Goal: Information Seeking & Learning: Learn about a topic

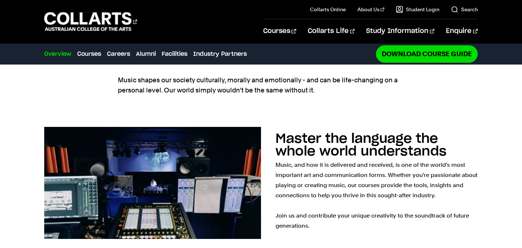
scroll to position [348, 0]
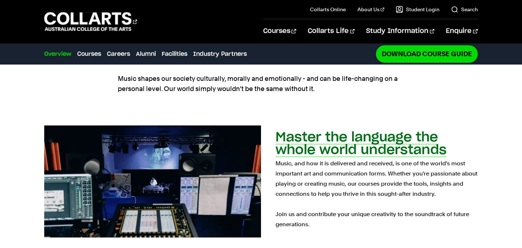
click at [439, 131] on h2 "Master the language the whole world understands" at bounding box center [360, 144] width 171 height 26
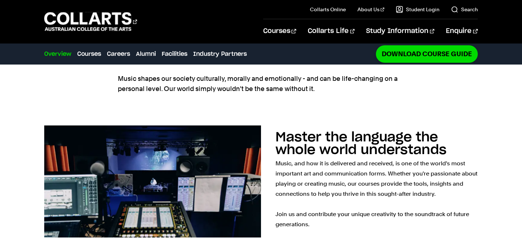
click at [477, 134] on div "Master the language the whole world understands Music, and how it is delivered …" at bounding box center [261, 182] width 522 height 136
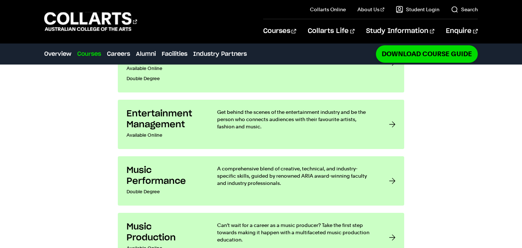
scroll to position [625, 0]
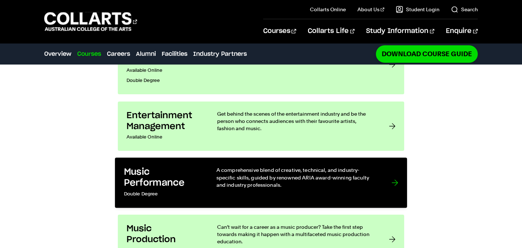
click at [309, 166] on div "A comprehensive blend of creative, technical, and industry-specific skills, gui…" at bounding box center [296, 182] width 161 height 33
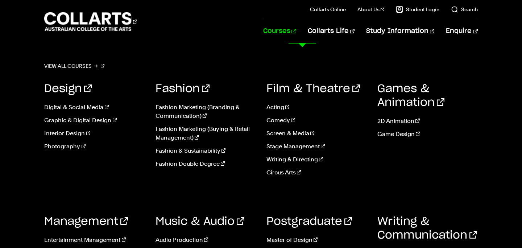
scroll to position [996, 0]
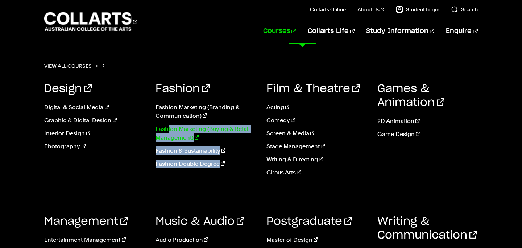
drag, startPoint x: 163, startPoint y: 189, endPoint x: 169, endPoint y: 124, distance: 65.1
click at [169, 124] on div "Fashion Fashion Marketing (Branding & Communication) Fashion Marketing (Buying …" at bounding box center [205, 132] width 100 height 122
click at [464, 162] on div "Games & Animation 2D Animation Game Design" at bounding box center [427, 132] width 100 height 122
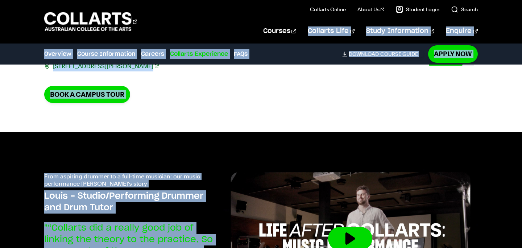
scroll to position [1791, 0]
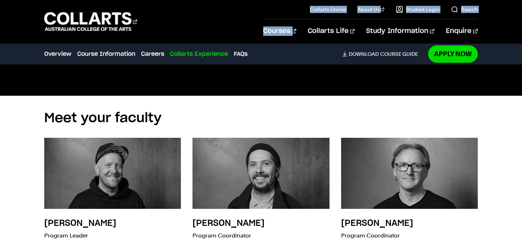
drag, startPoint x: 247, startPoint y: 179, endPoint x: 222, endPoint y: 42, distance: 138.6
click at [222, 42] on div "Courses Collarts Online Study 100% online About Us History & Values Strategic P…" at bounding box center [261, 21] width 522 height 43
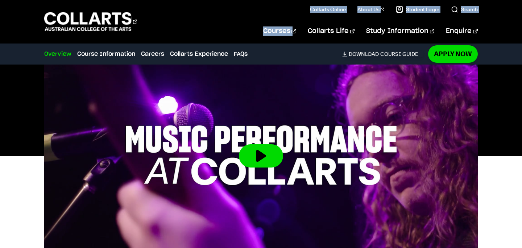
scroll to position [230, 0]
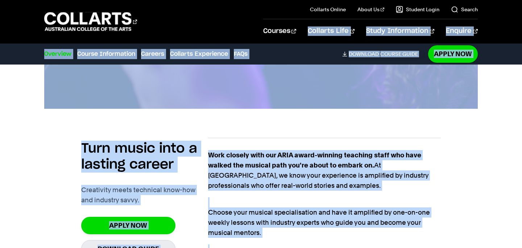
scroll to position [468, 0]
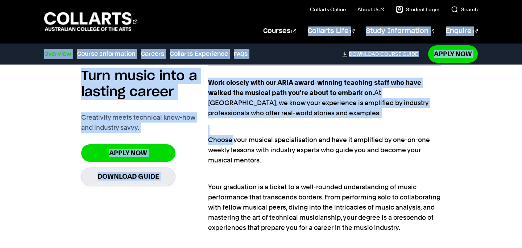
drag, startPoint x: 253, startPoint y: 233, endPoint x: 234, endPoint y: 143, distance: 92.5
click at [355, 161] on p "Choose your musical specialisation and have it amplified by one-on-one weekly l…" at bounding box center [324, 145] width 233 height 41
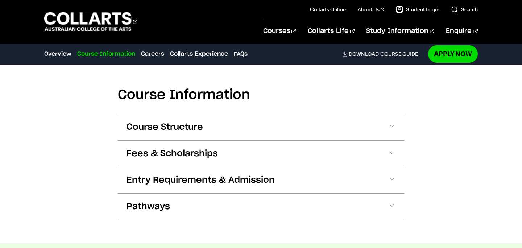
scroll to position [664, 0]
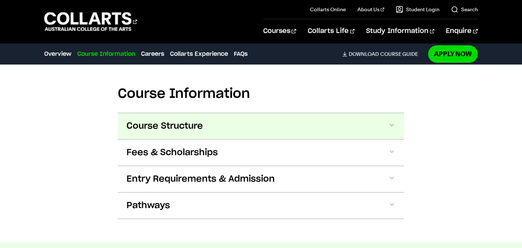
click at [210, 123] on button "Course Structure" at bounding box center [261, 126] width 286 height 26
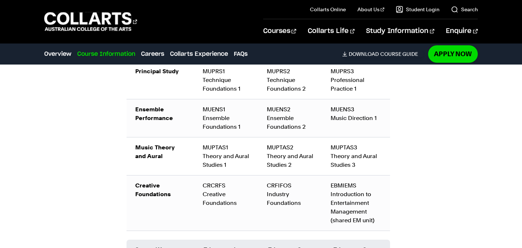
scroll to position [853, 0]
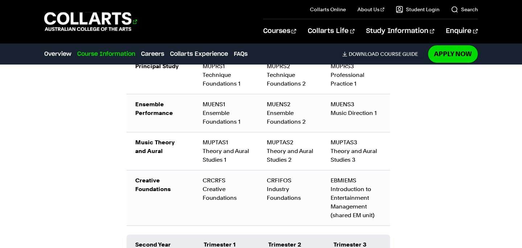
click at [114, 23] on 1 "Go to homepage" at bounding box center [87, 21] width 87 height 19
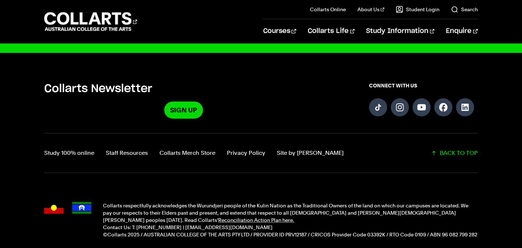
scroll to position [1837, 0]
